Goal: Transaction & Acquisition: Purchase product/service

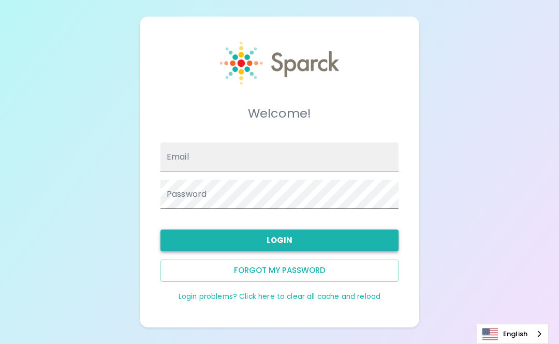
type input "[EMAIL_ADDRESS][DOMAIN_NAME]"
click at [258, 230] on button "Login" at bounding box center [279, 240] width 238 height 22
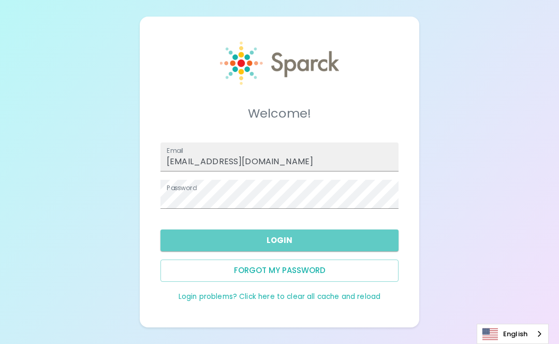
click at [306, 235] on button "Login" at bounding box center [279, 240] width 238 height 22
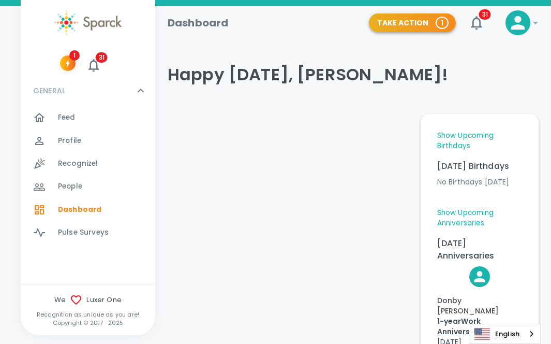
click at [425, 26] on button "Take Action 1" at bounding box center [412, 22] width 87 height 19
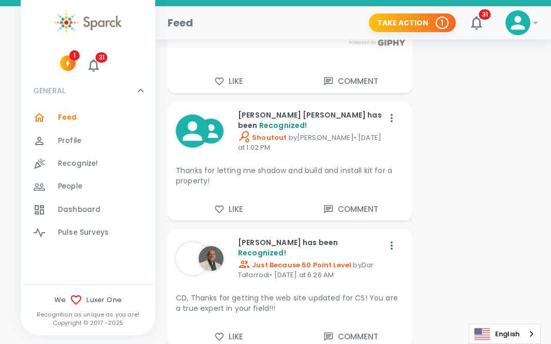
scroll to position [1794, 0]
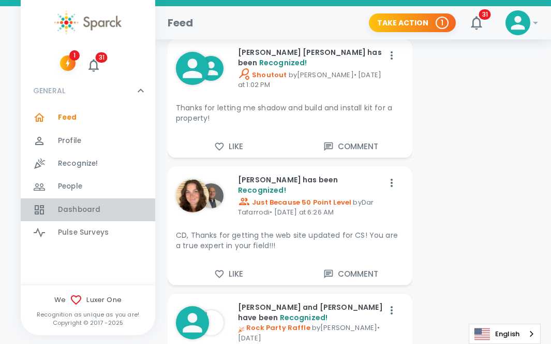
click at [98, 209] on div "Dashboard 0" at bounding box center [106, 209] width 97 height 14
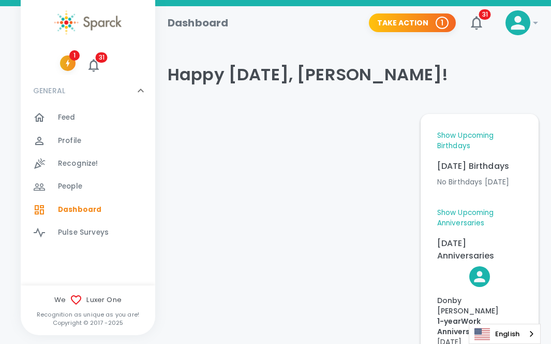
click at [67, 61] on icon "button" at bounding box center [67, 62] width 9 height 9
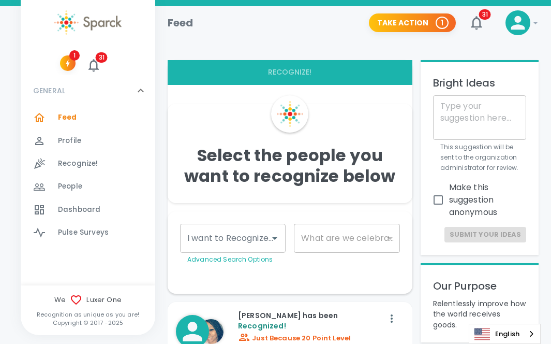
click at [130, 93] on div "GENERAL 0" at bounding box center [82, 90] width 106 height 19
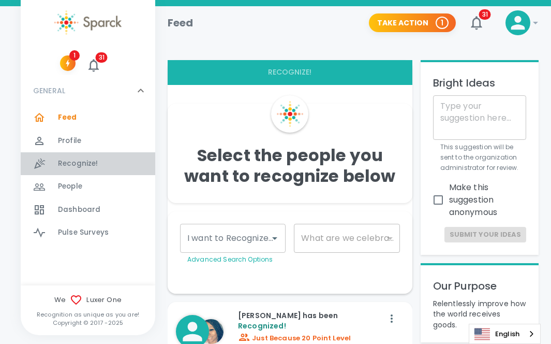
click at [89, 167] on span "Recognize!" at bounding box center [78, 163] width 40 height 10
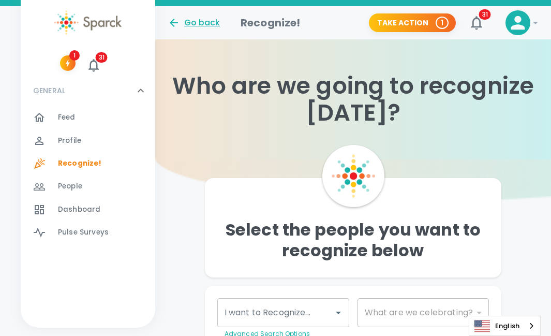
click at [174, 18] on icon at bounding box center [174, 23] width 12 height 12
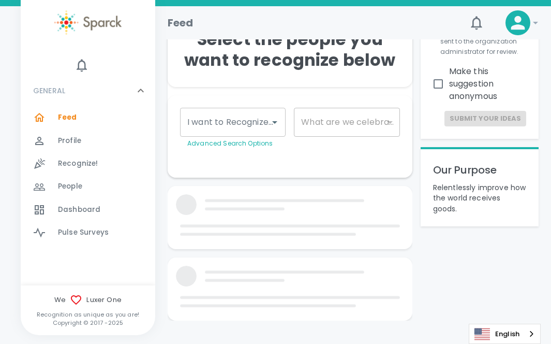
scroll to position [245, 0]
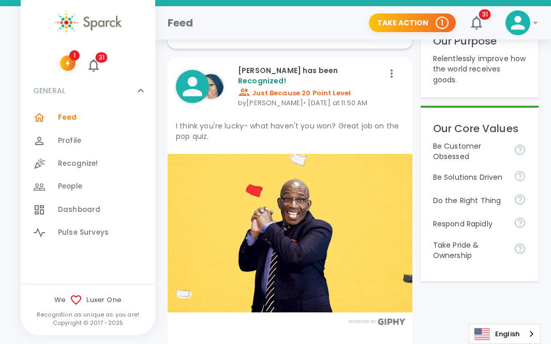
click at [90, 208] on span "Dashboard" at bounding box center [79, 209] width 42 height 10
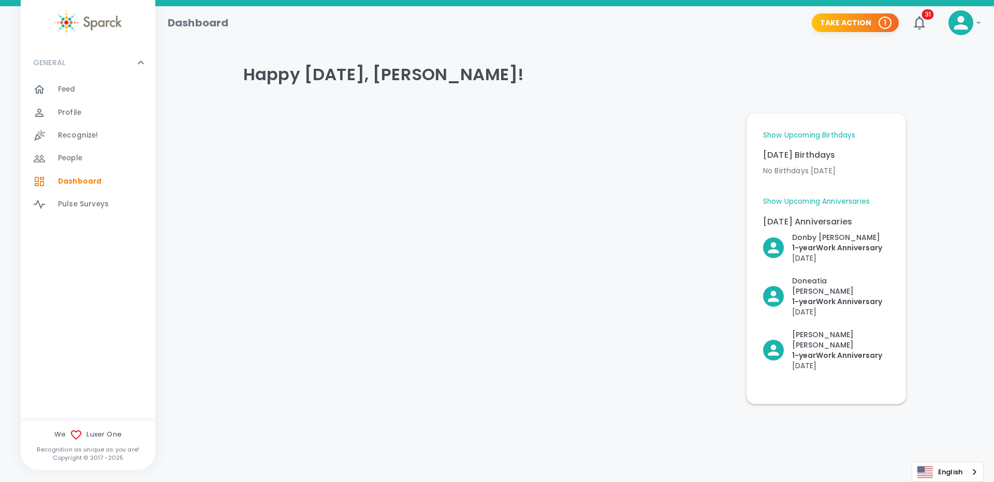
click at [558, 24] on icon at bounding box center [960, 22] width 21 height 21
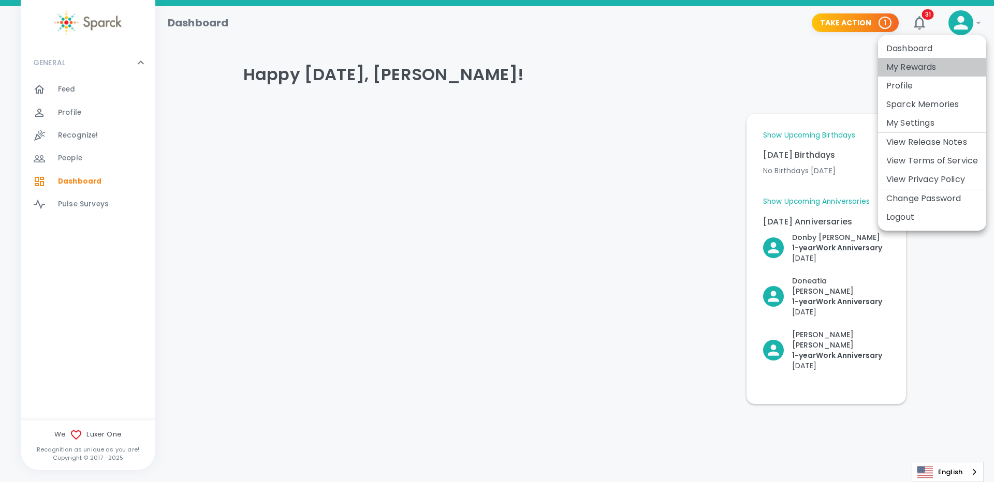
click at [558, 69] on li "My Rewards" at bounding box center [932, 67] width 108 height 19
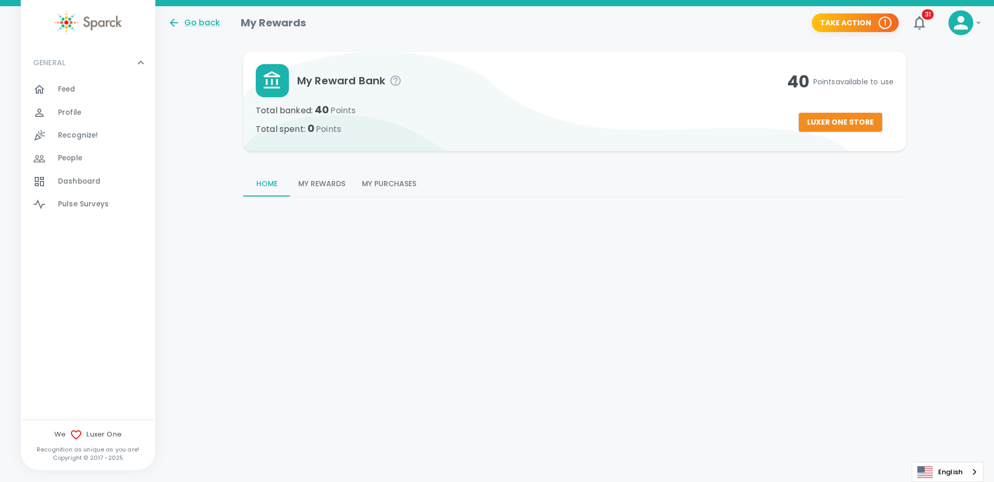
click at [558, 126] on button "Luxer One Store" at bounding box center [840, 122] width 83 height 19
